Goal: Find specific page/section: Find specific page/section

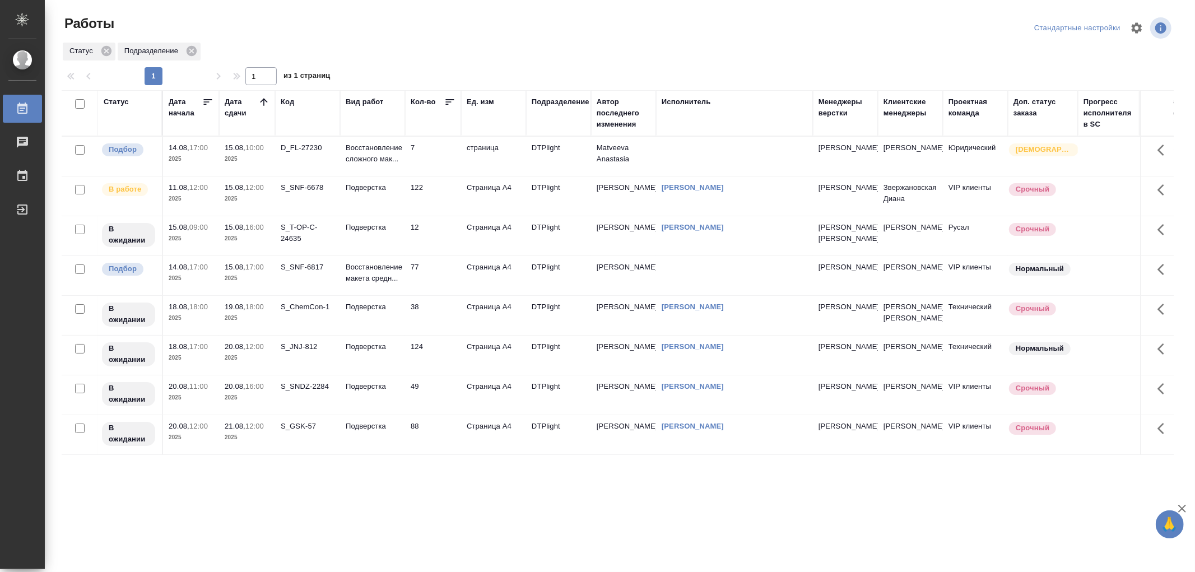
click at [377, 176] on td "Подверстка" at bounding box center [372, 156] width 65 height 39
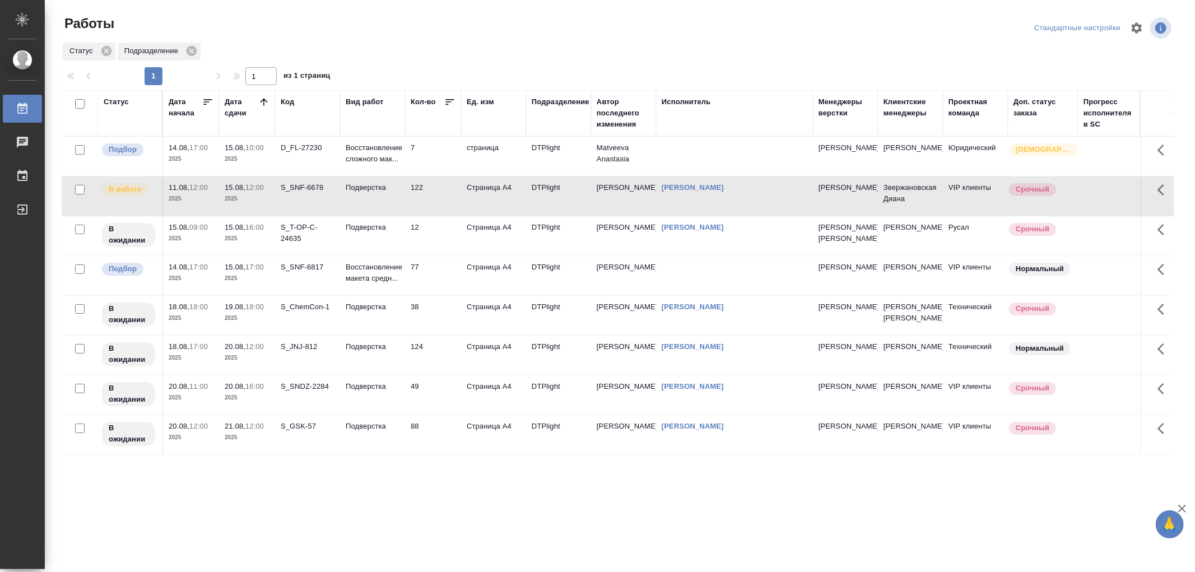
click at [377, 176] on td "Подверстка" at bounding box center [372, 156] width 65 height 39
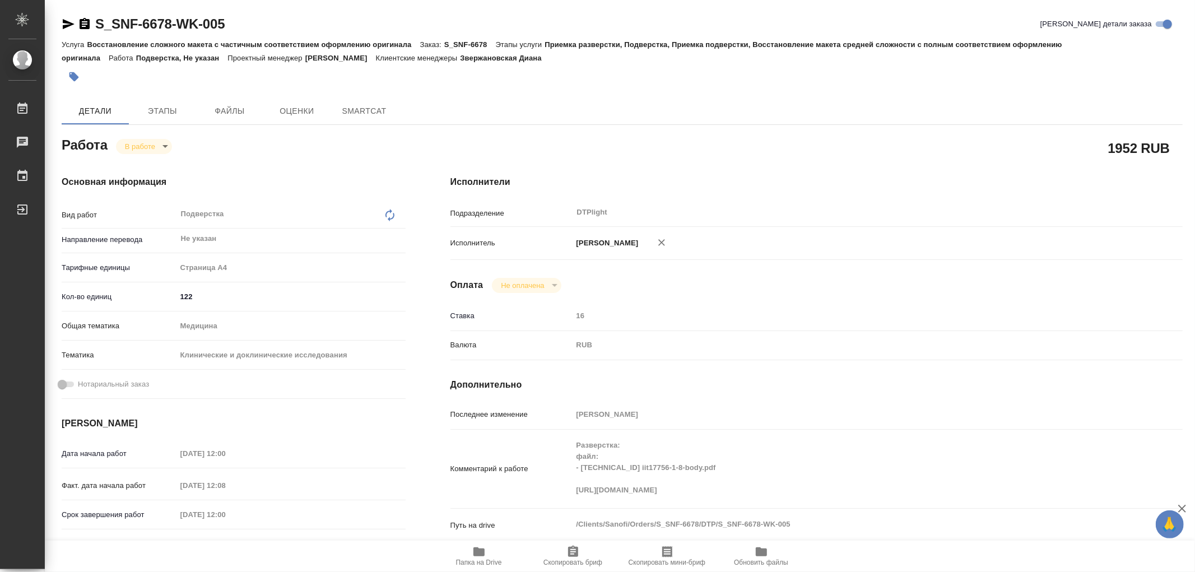
type textarea "x"
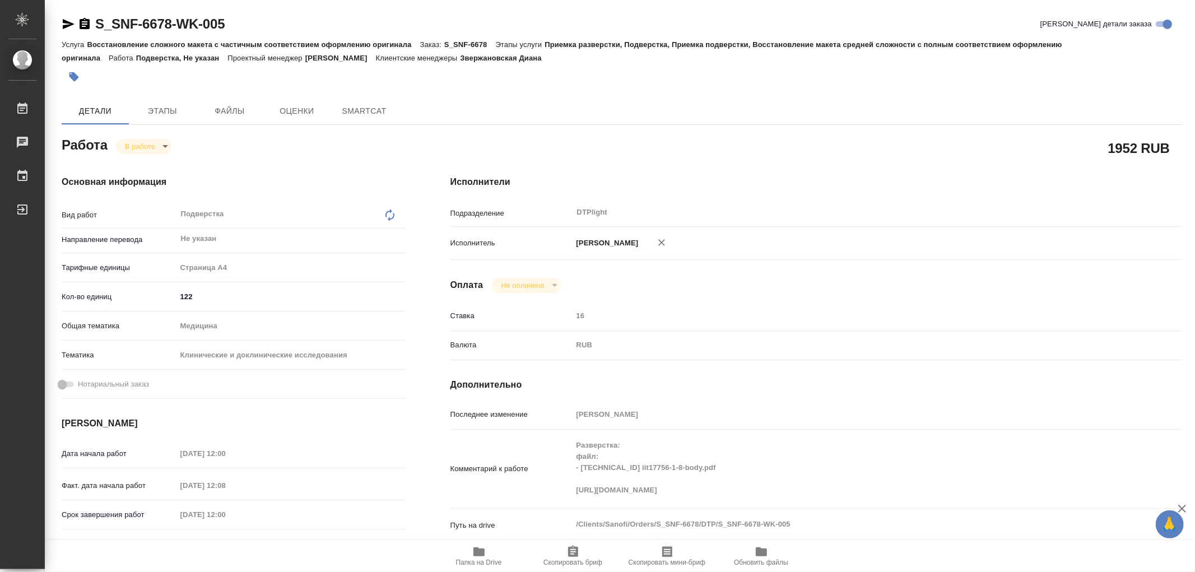
type textarea "x"
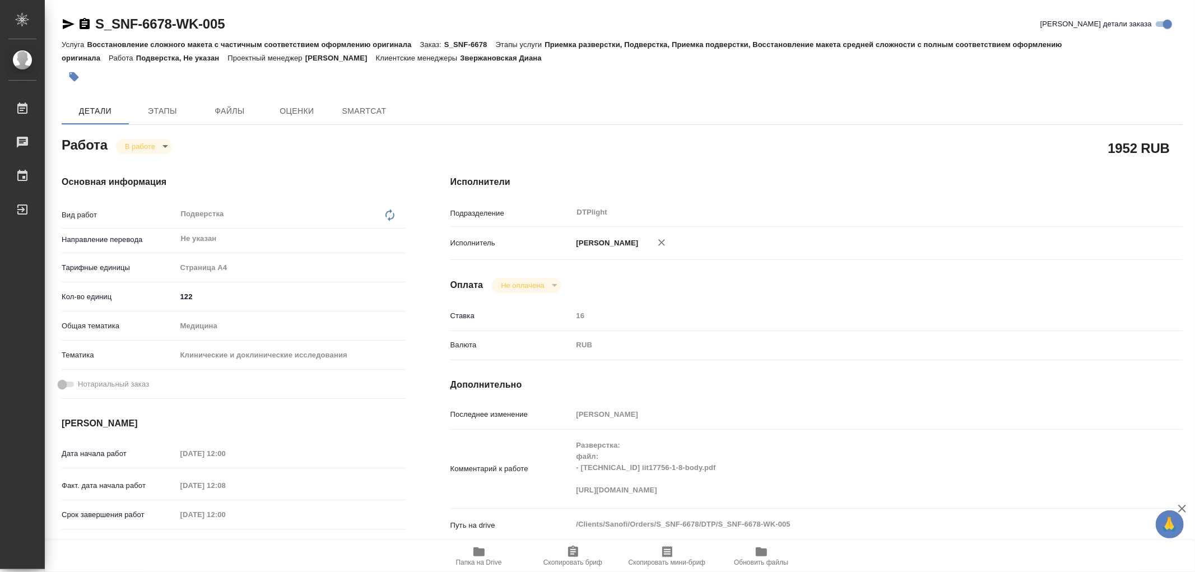
type textarea "x"
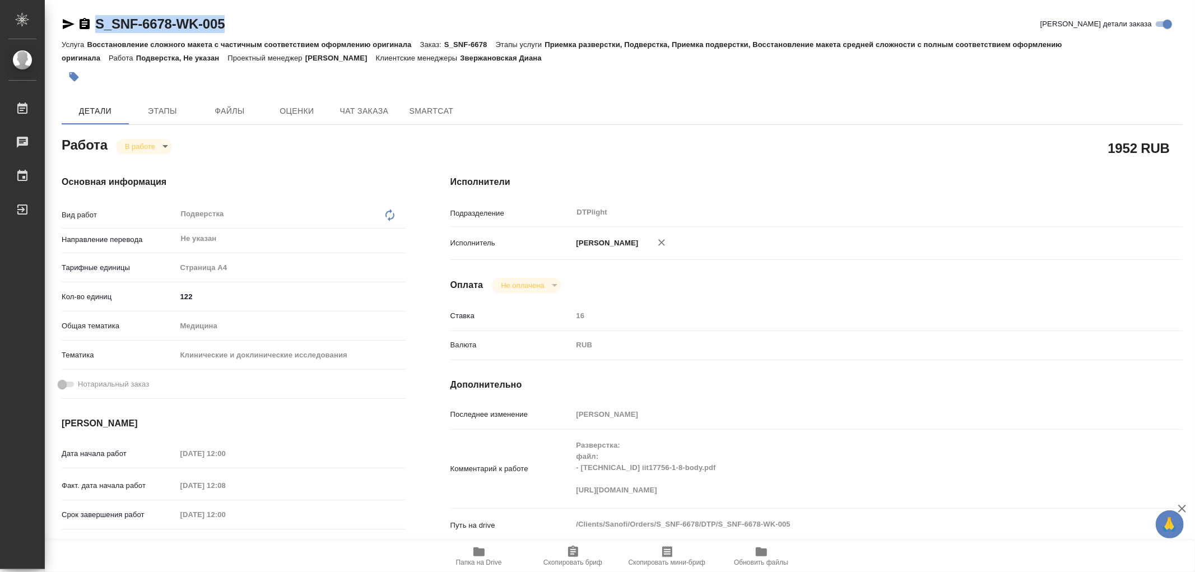
type textarea "x"
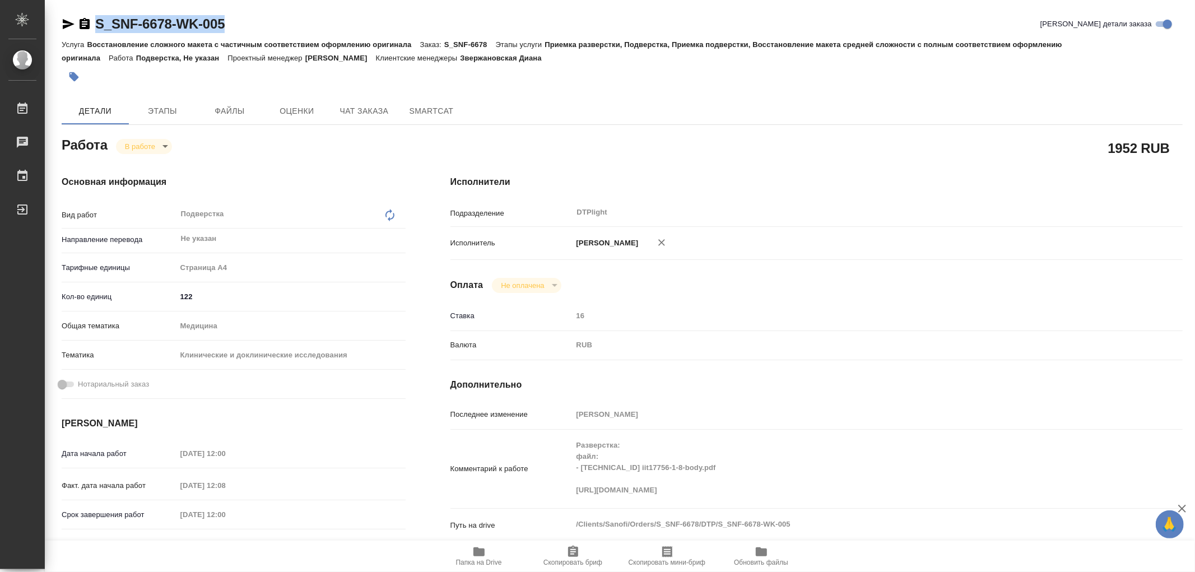
drag, startPoint x: 241, startPoint y: 22, endPoint x: 93, endPoint y: 15, distance: 148.6
click at [93, 15] on div "S_SNF-6678-WK-005 Кратко детали заказа" at bounding box center [622, 24] width 1121 height 18
type textarea "x"
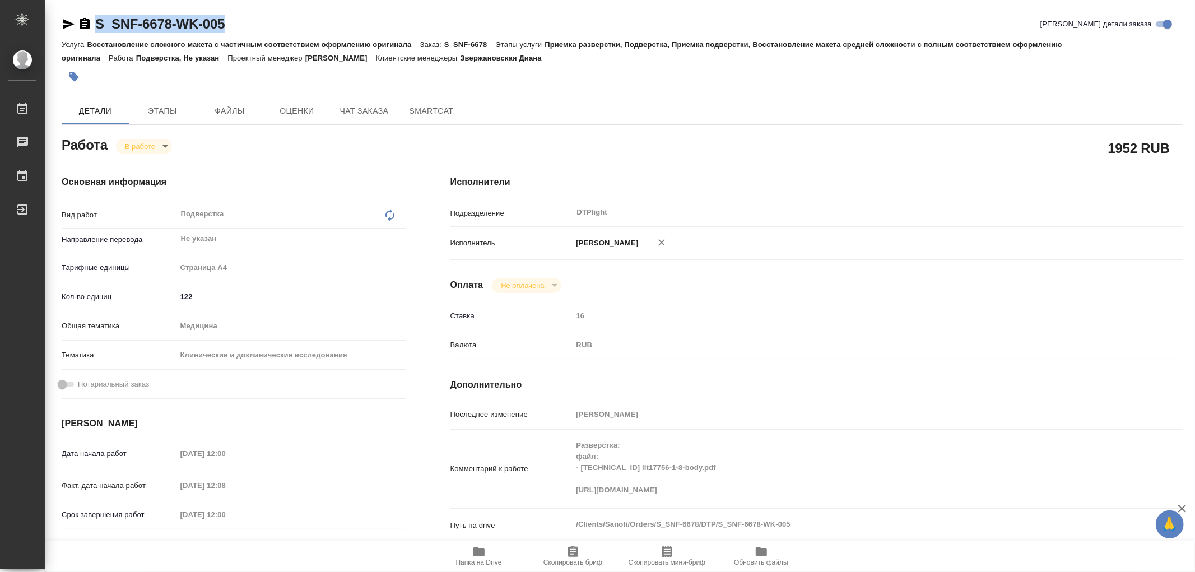
type textarea "x"
copy link "S_SNF-6678-WK-005"
